Goal: Task Accomplishment & Management: Complete application form

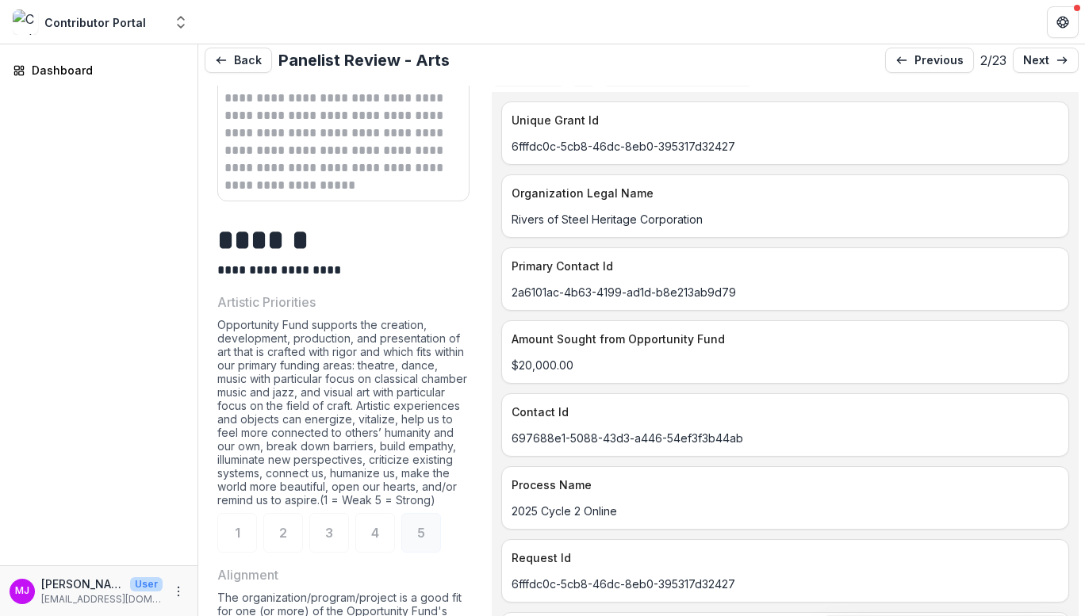
scroll to position [1174, 0]
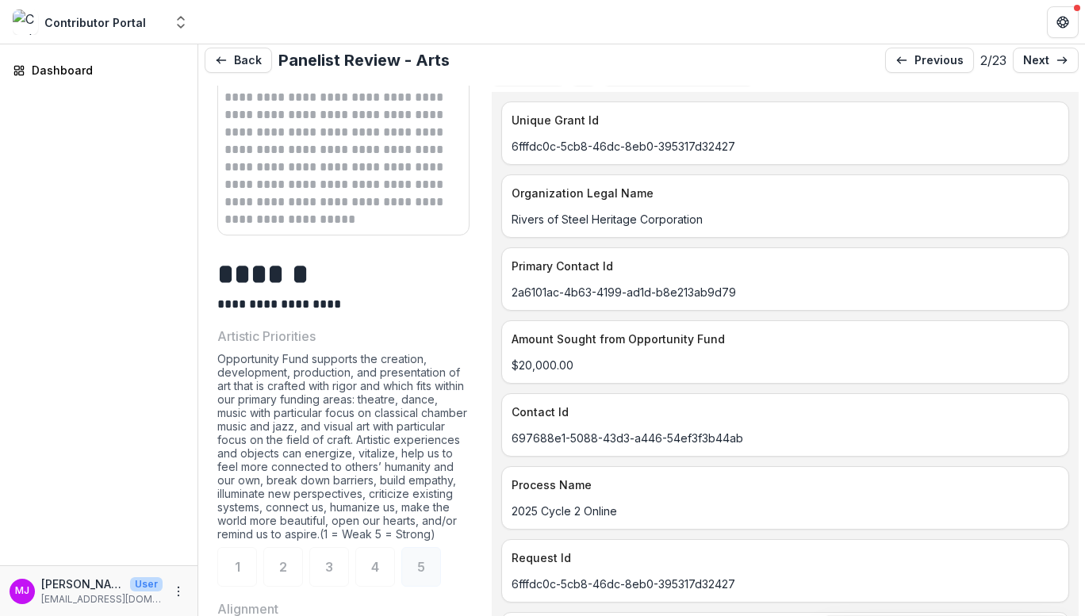
click at [384, 352] on div "Opportunity Fund supports the creation, development, production, and presentati…" at bounding box center [343, 449] width 252 height 195
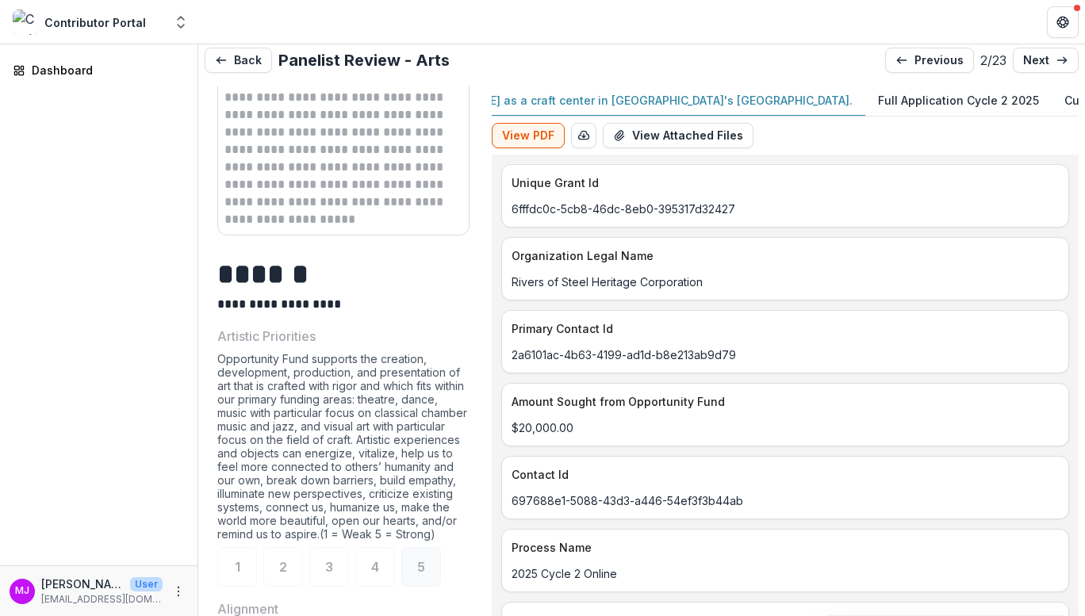
scroll to position [0, 431]
click at [877, 94] on p "Full Application Cycle 2 2025" at bounding box center [957, 100] width 161 height 17
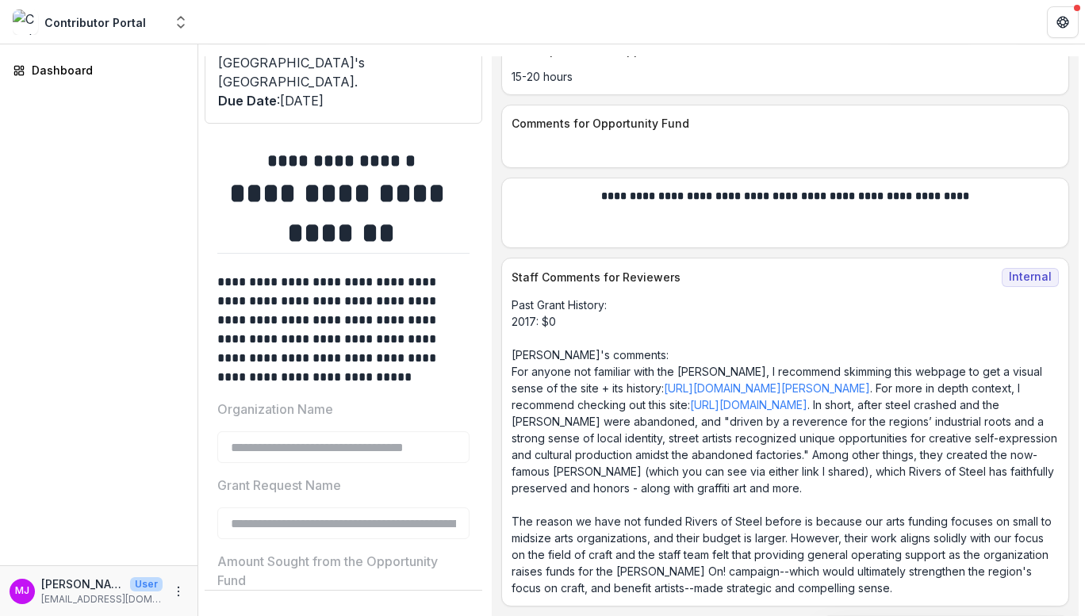
scroll to position [0, 0]
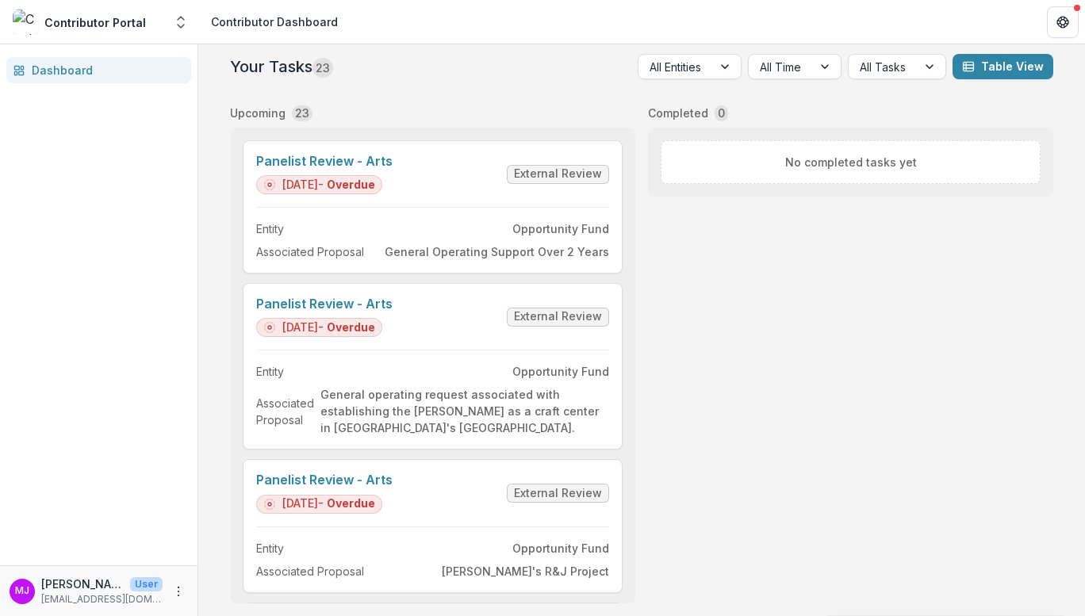
scroll to position [3, 0]
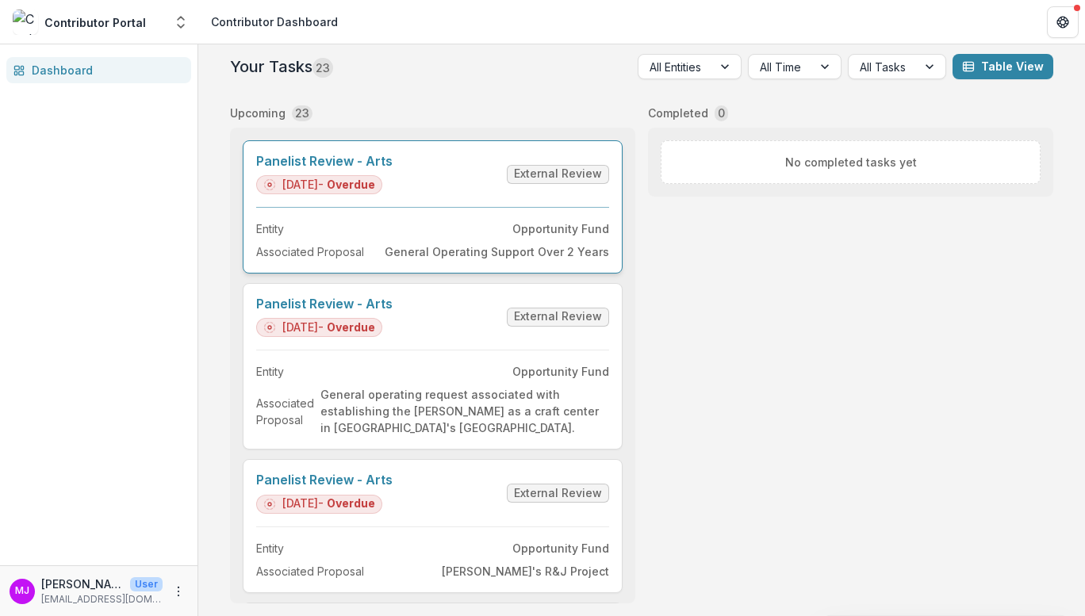
click at [343, 157] on link "Panelist Review - Arts" at bounding box center [324, 161] width 136 height 15
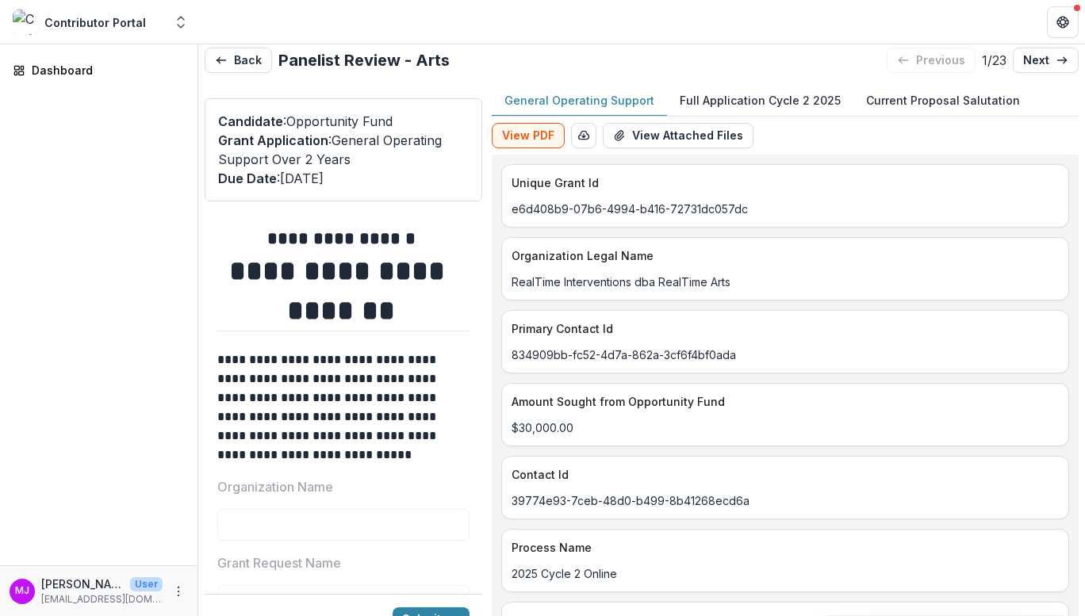
click at [744, 101] on p "Full Application Cycle 2 2025" at bounding box center [759, 100] width 161 height 17
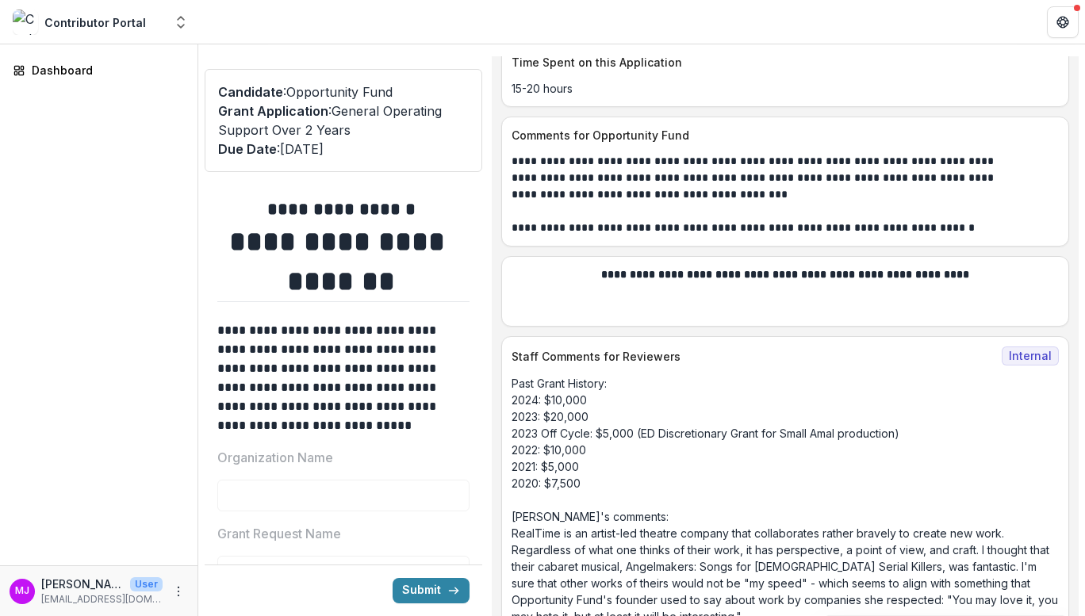
scroll to position [13722, 0]
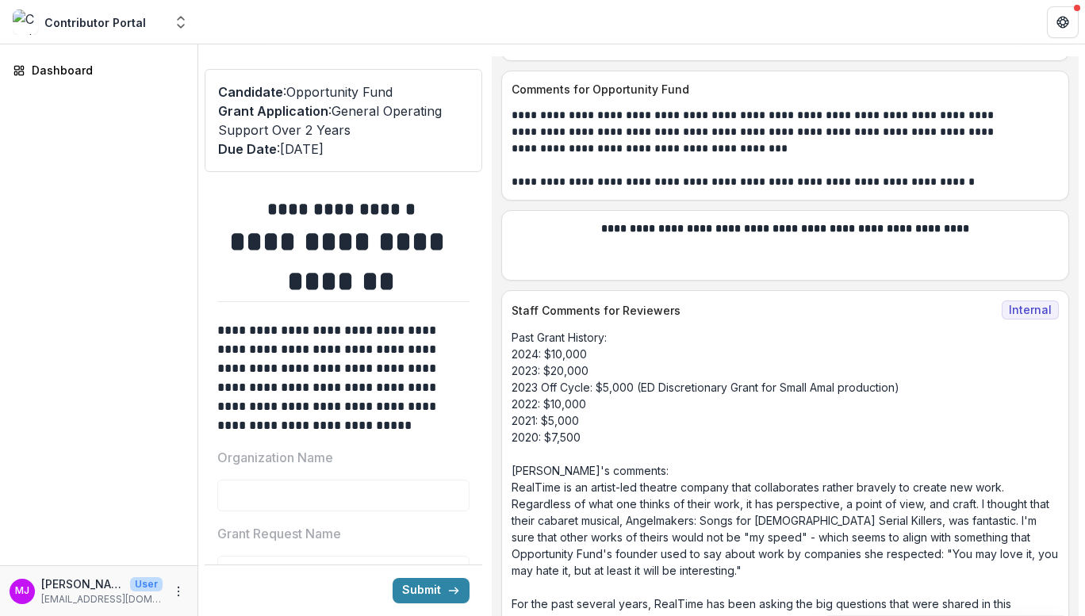
click at [950, 394] on p "Past Grant History: 2024: $10,000 2023: $20,000 2023 Off Cycle: $5,000 (ED Disc…" at bounding box center [784, 495] width 547 height 333
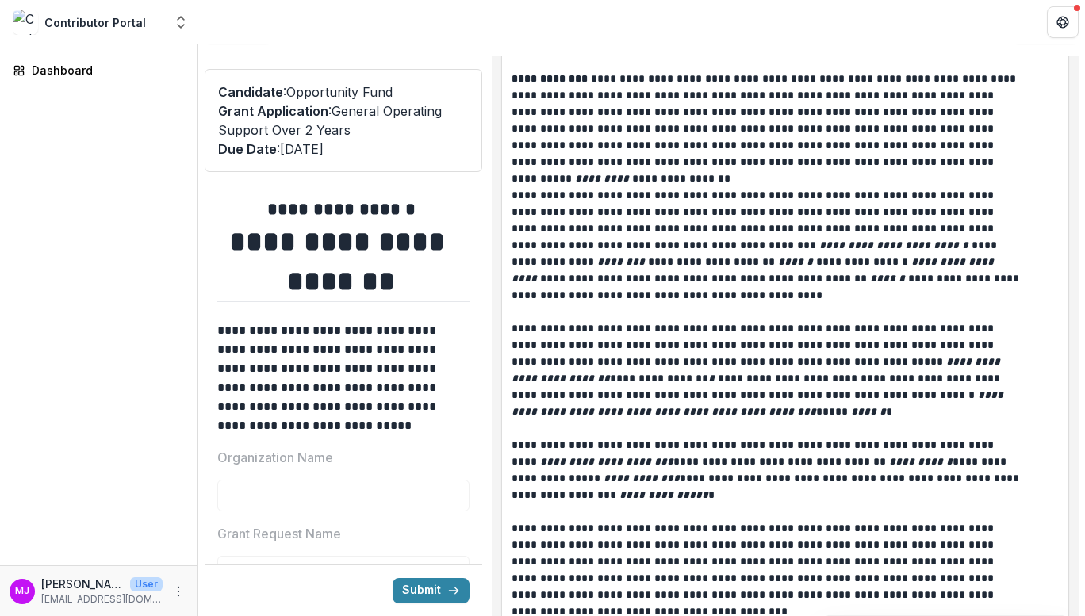
scroll to position [6522, 0]
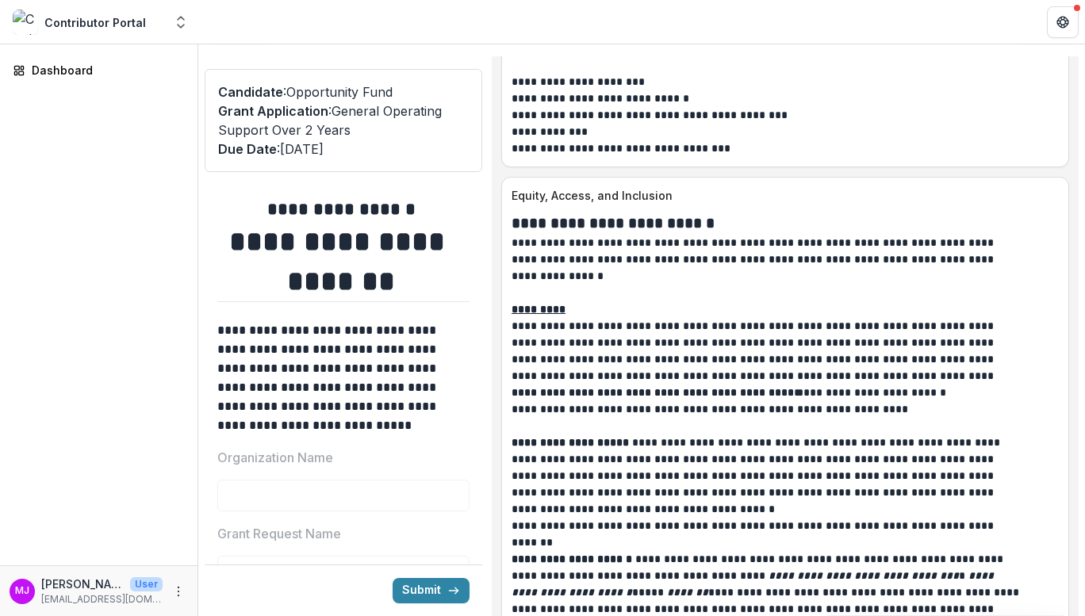
click at [868, 401] on p "**********" at bounding box center [767, 393] width 512 height 17
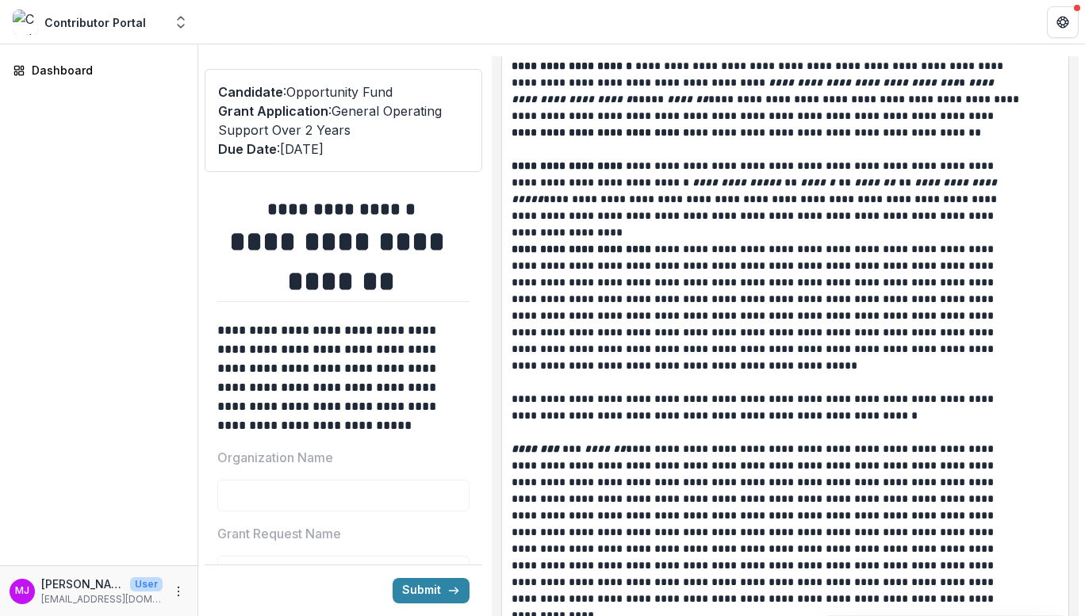
scroll to position [10183, 0]
